Goal: Check status

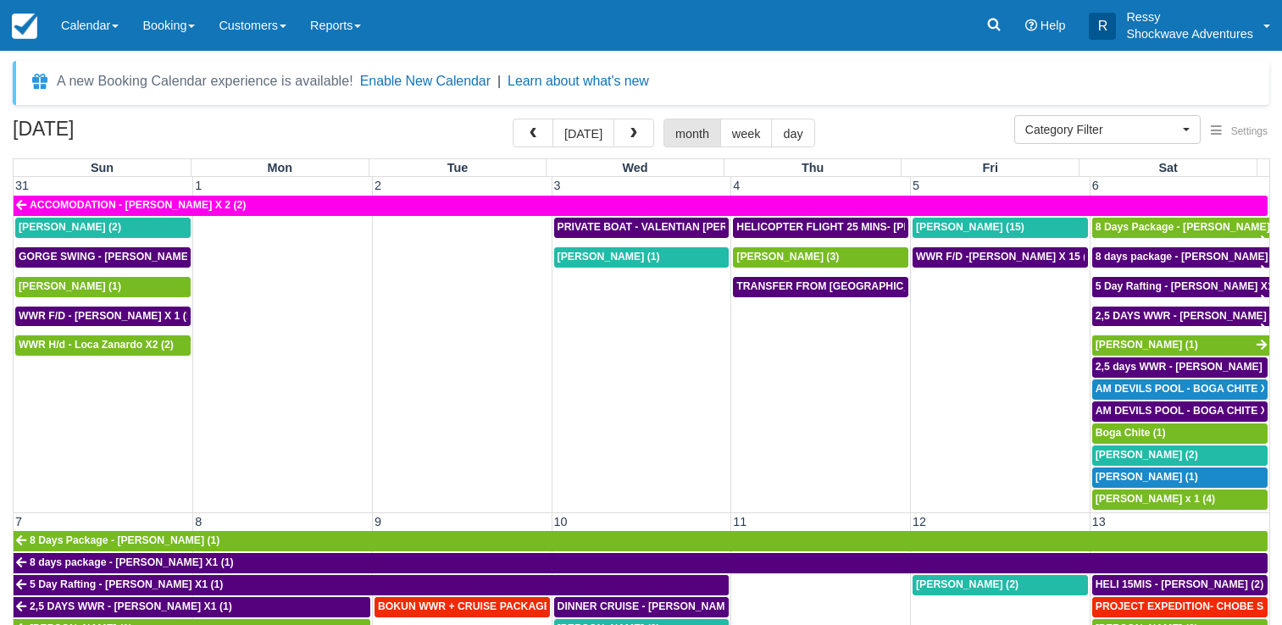
select select
click at [534, 133] on span "button" at bounding box center [533, 134] width 12 height 12
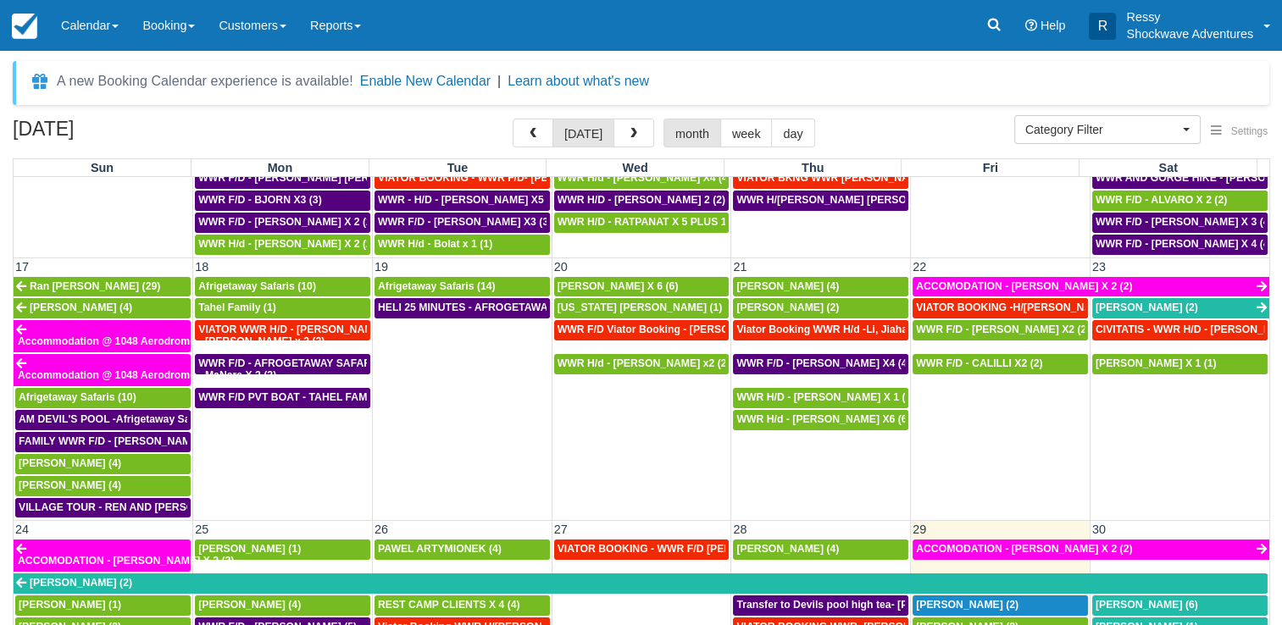
scroll to position [1017, 0]
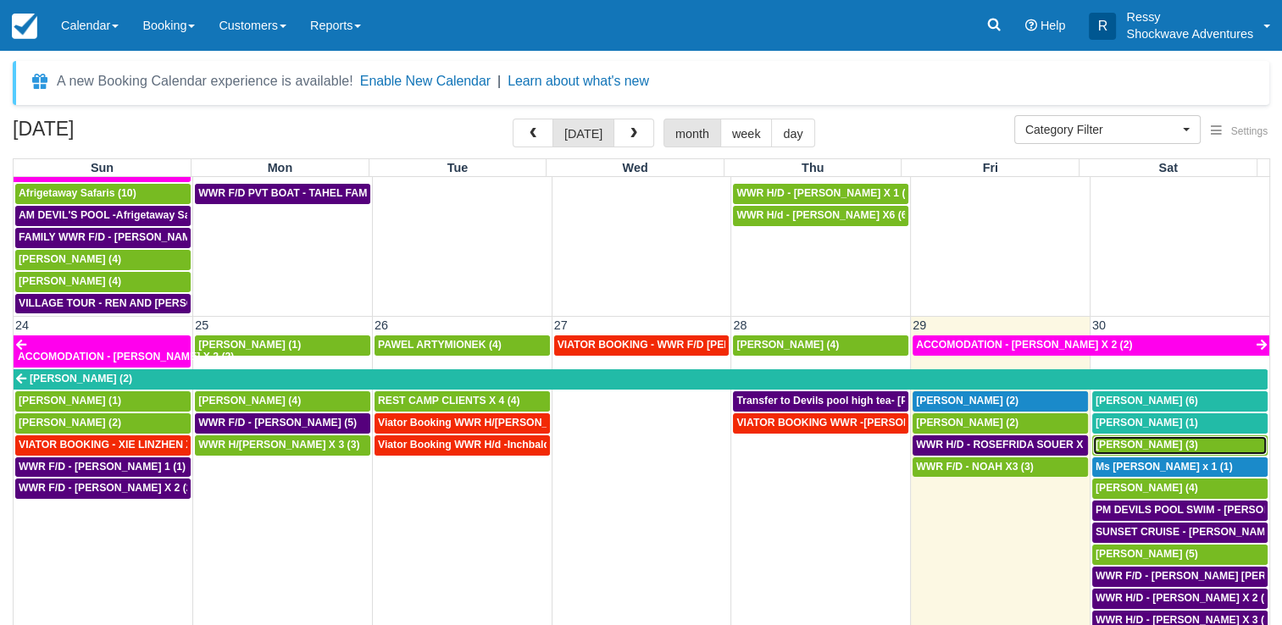
click at [1145, 439] on span "Mauricio Cardenas (3)" at bounding box center [1147, 445] width 103 height 12
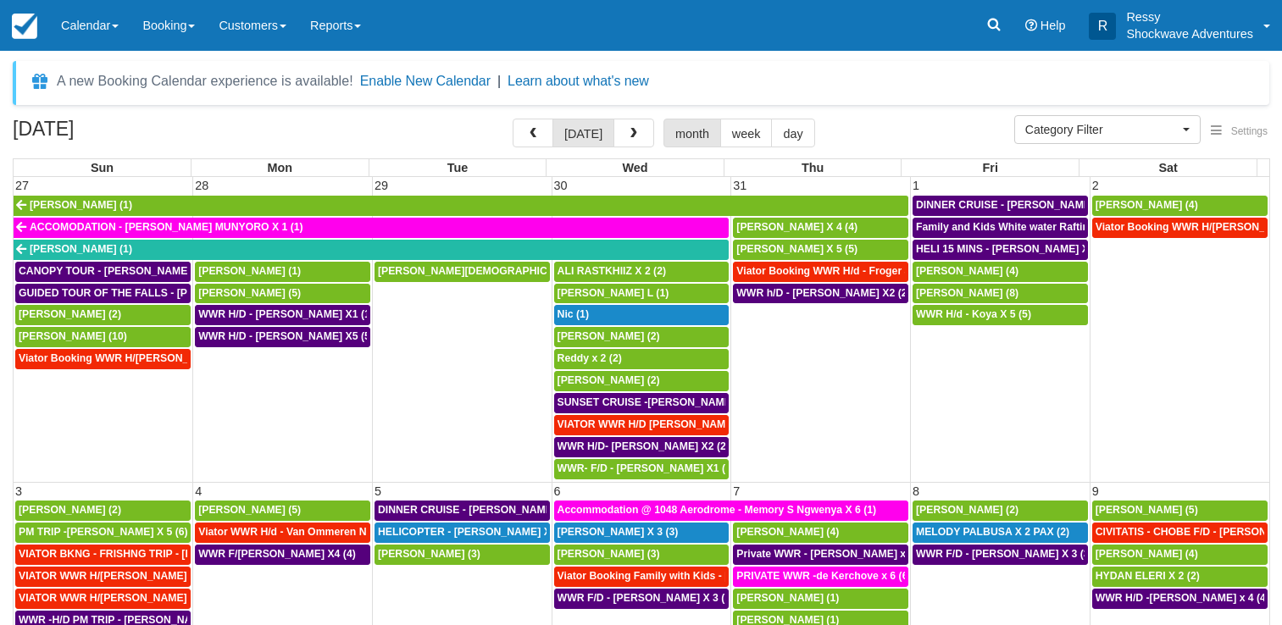
select select
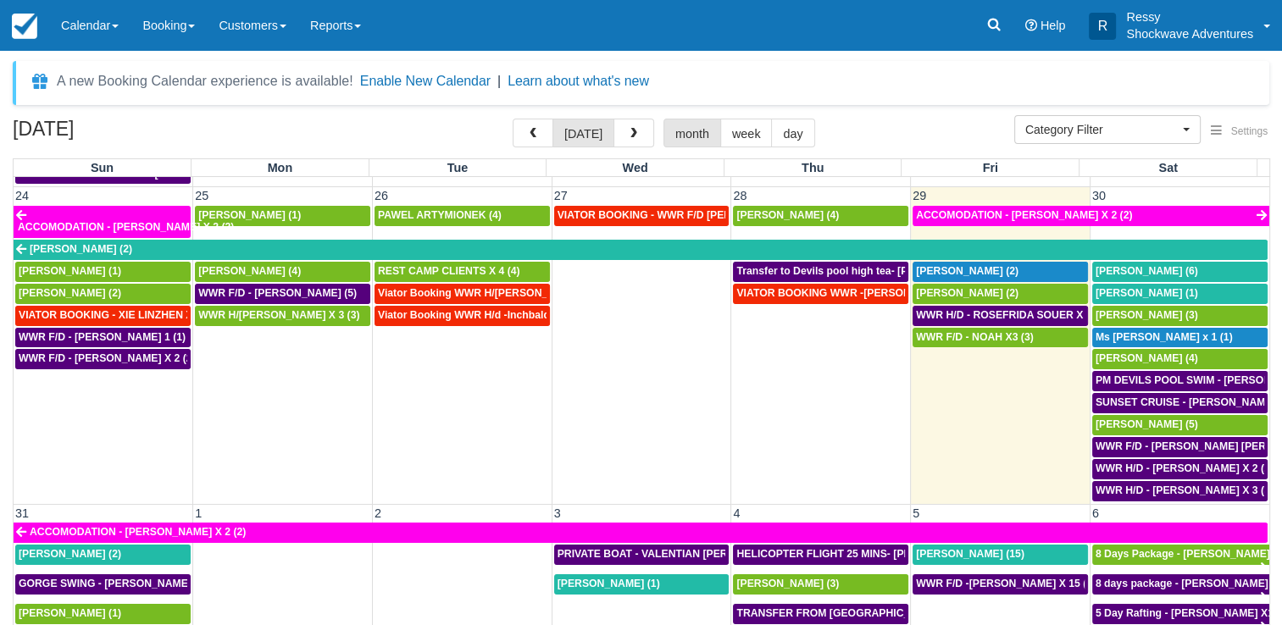
scroll to position [1186, 0]
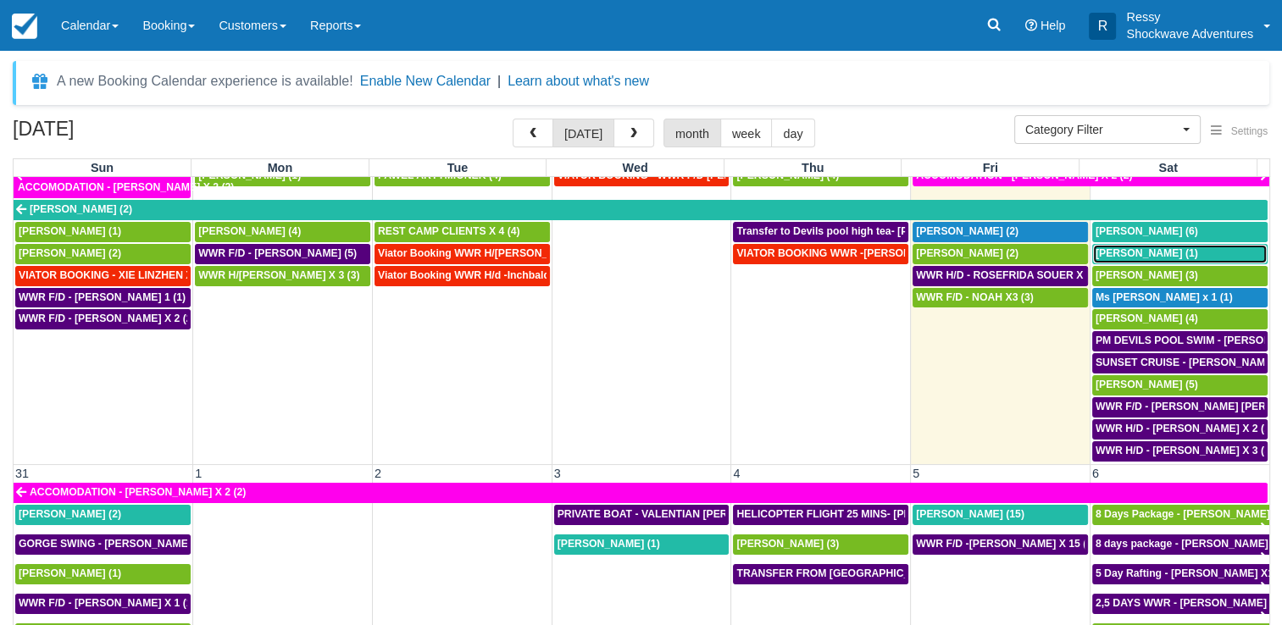
click at [1149, 247] on span "Mary Beth Onkka (1)" at bounding box center [1147, 253] width 103 height 12
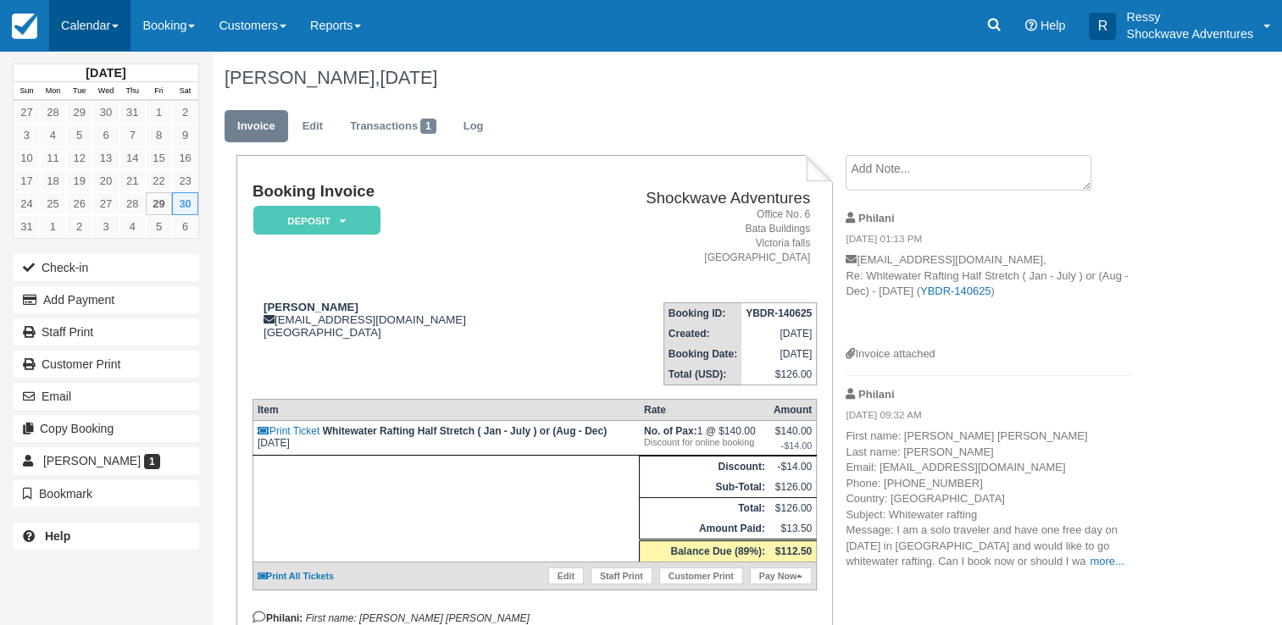
click at [114, 19] on link "Calendar" at bounding box center [89, 25] width 81 height 51
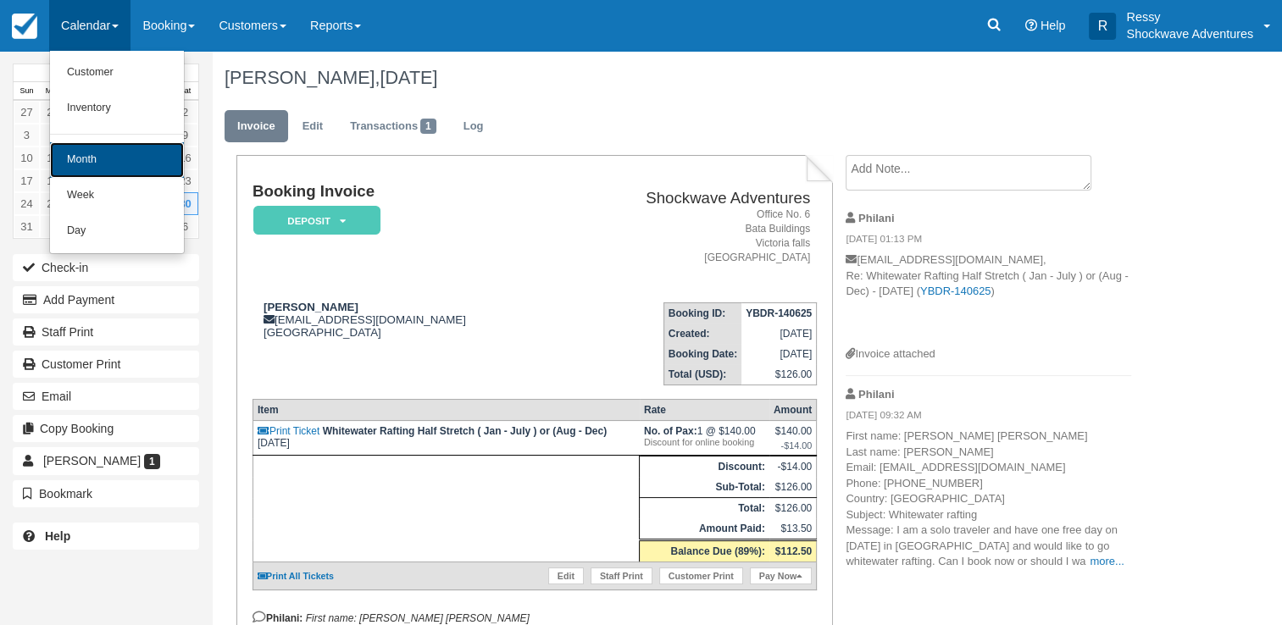
click at [85, 164] on link "Month" at bounding box center [117, 160] width 134 height 36
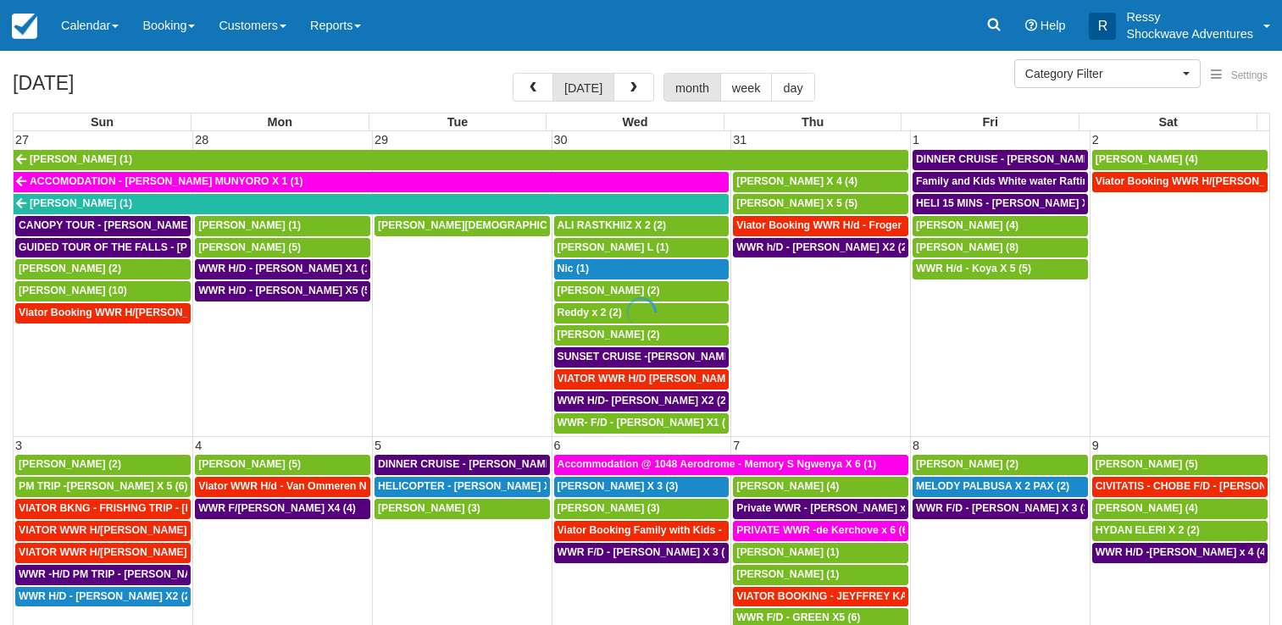
select select
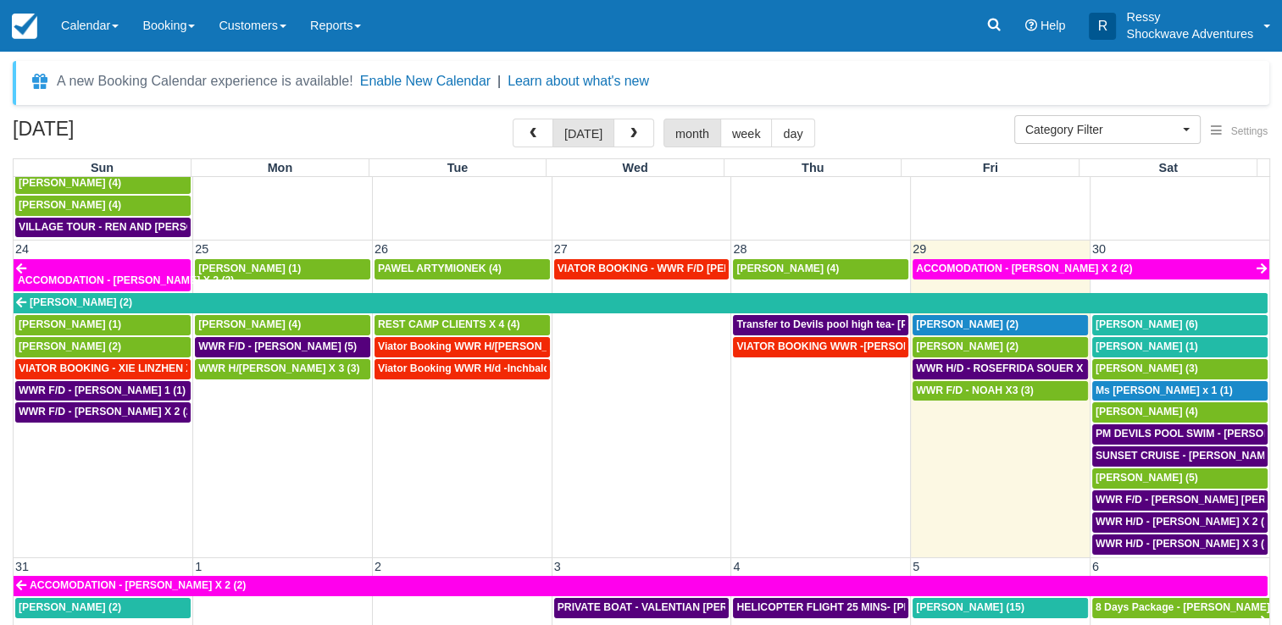
scroll to position [1186, 0]
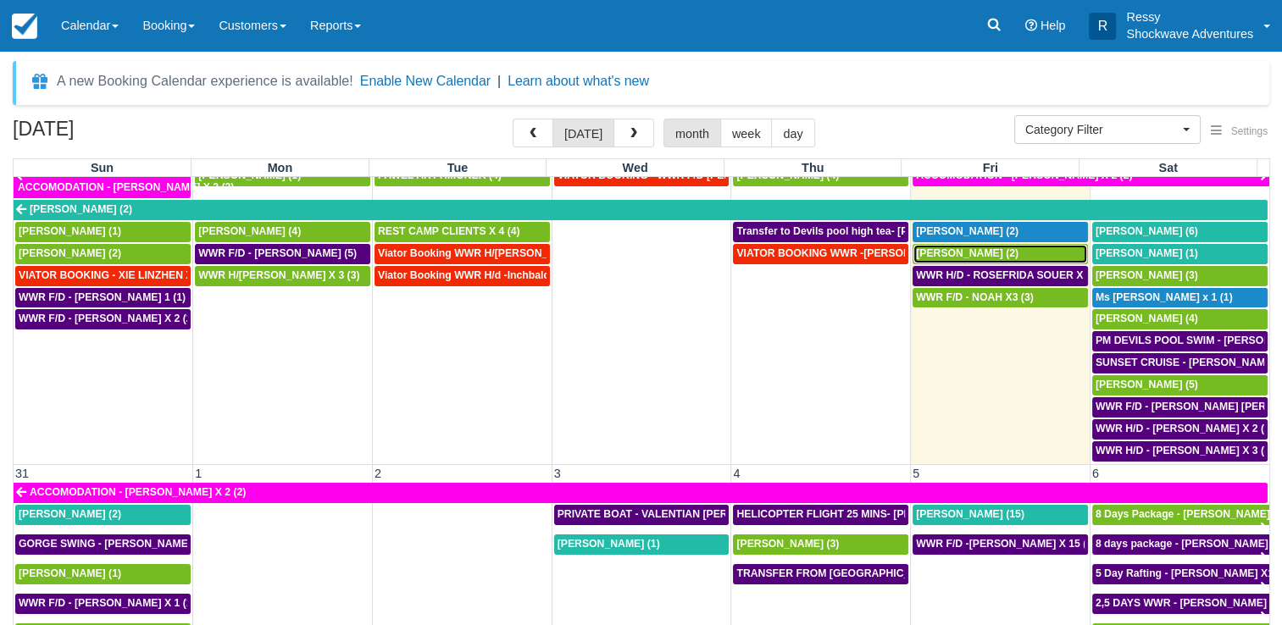
click at [980, 247] on span "Rosefrida Soeur (2)" at bounding box center [967, 253] width 103 height 12
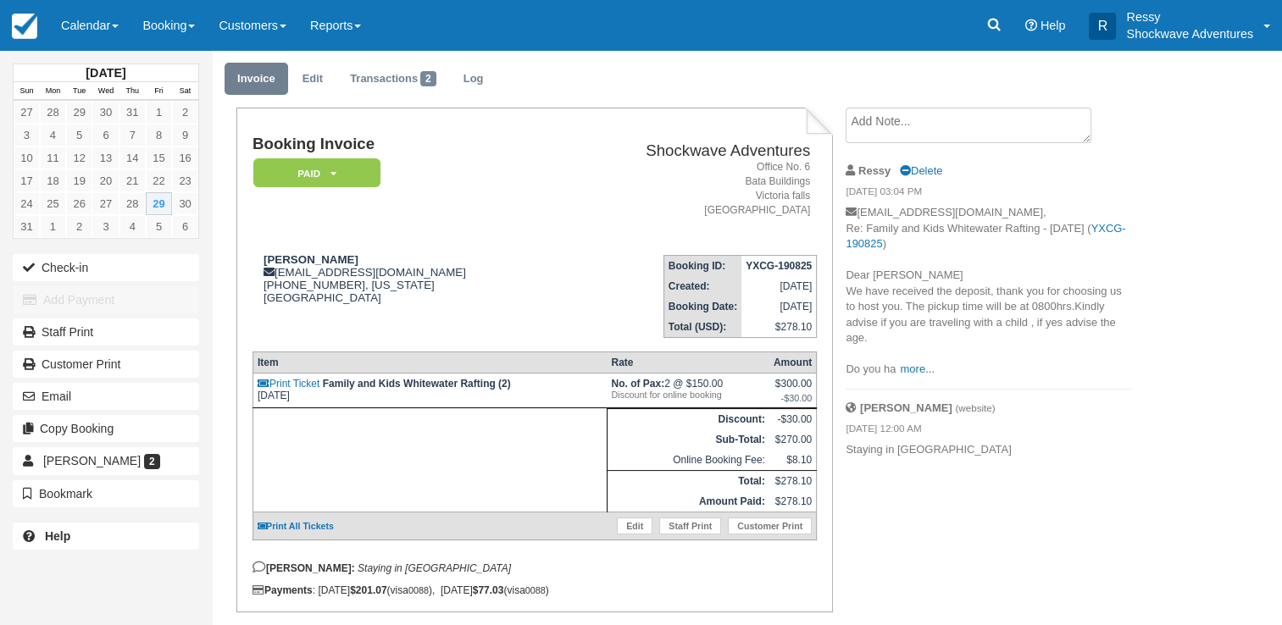
scroll to position [92, 0]
